Goal: Task Accomplishment & Management: Use online tool/utility

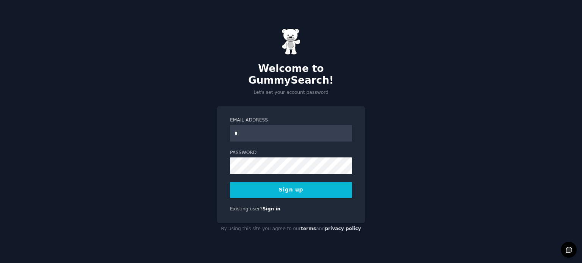
type input "**********"
click at [262, 184] on button "Sign up" at bounding box center [291, 190] width 122 height 16
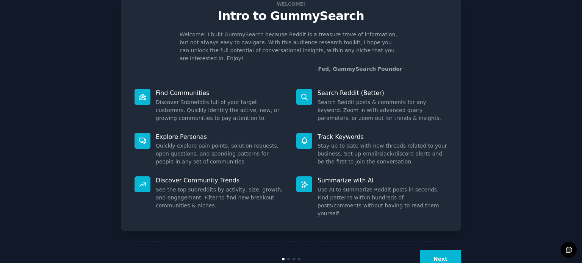
scroll to position [28, 0]
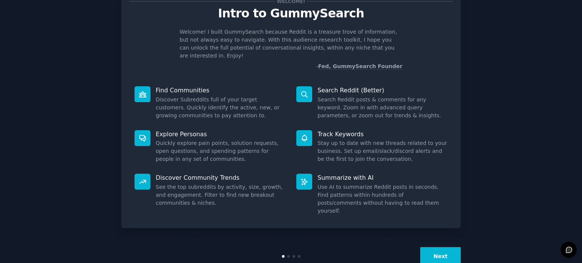
click at [431, 248] on button "Next" at bounding box center [440, 257] width 41 height 19
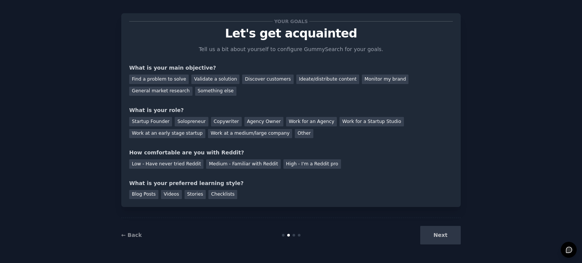
scroll to position [8, 0]
click at [431, 236] on div "Next" at bounding box center [404, 236] width 113 height 19
click at [167, 79] on div "Find a problem to solve" at bounding box center [159, 79] width 60 height 9
click at [444, 235] on div "Next" at bounding box center [404, 236] width 113 height 19
click at [176, 122] on div "Solopreneur" at bounding box center [191, 122] width 33 height 9
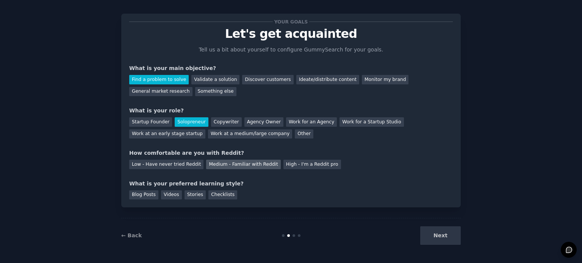
click at [220, 163] on div "Medium - Familiar with Reddit" at bounding box center [243, 164] width 74 height 9
click at [187, 194] on div "Stories" at bounding box center [195, 195] width 21 height 9
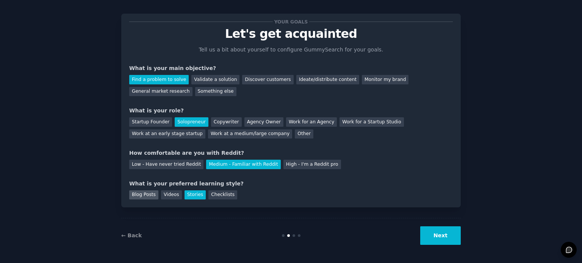
click at [148, 197] on div "Blog Posts" at bounding box center [143, 195] width 29 height 9
click at [442, 232] on button "Next" at bounding box center [440, 236] width 41 height 19
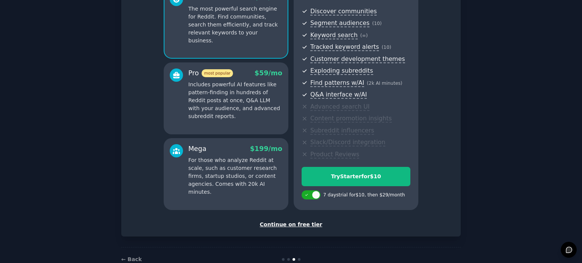
scroll to position [85, 0]
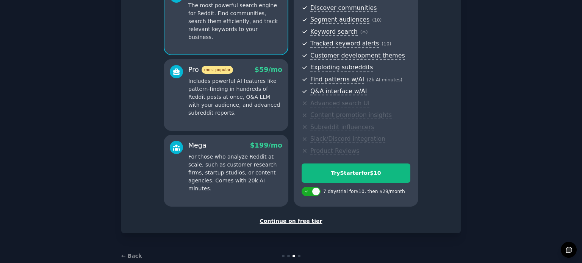
click at [294, 223] on div "Continue on free tier" at bounding box center [291, 222] width 324 height 8
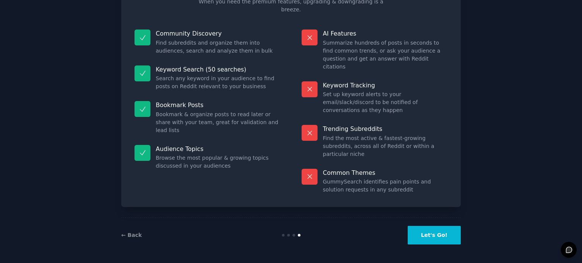
scroll to position [31, 0]
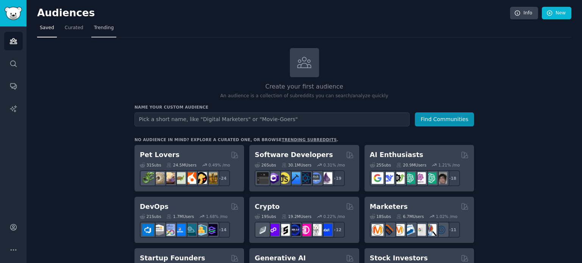
click at [91, 31] on link "Trending" at bounding box center [103, 30] width 25 height 16
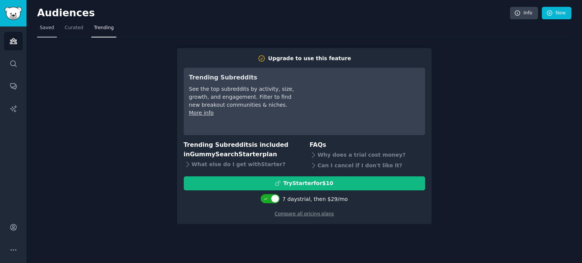
click at [45, 28] on span "Saved" at bounding box center [47, 28] width 14 height 7
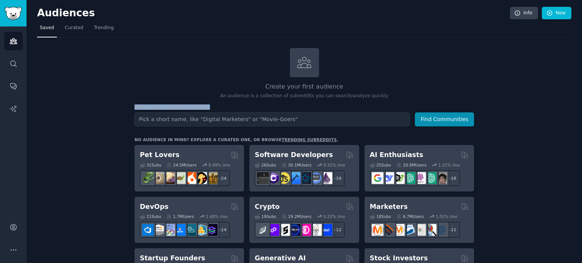
drag, startPoint x: 126, startPoint y: 102, endPoint x: 119, endPoint y: 110, distance: 11.0
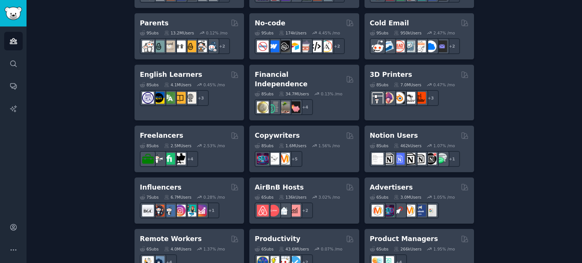
scroll to position [494, 0]
